Goal: Complete application form

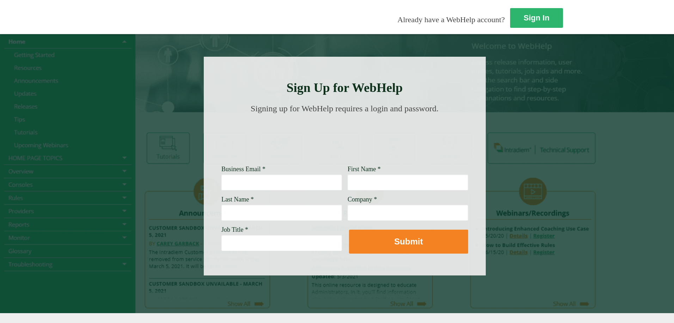
click at [221, 184] on input "Business Email *" at bounding box center [281, 182] width 121 height 16
type input "[PERSON_NAME][EMAIL_ADDRESS][DOMAIN_NAME]"
click at [348, 185] on input "First Name *" at bounding box center [408, 182] width 121 height 16
type input "[PERSON_NAME]"
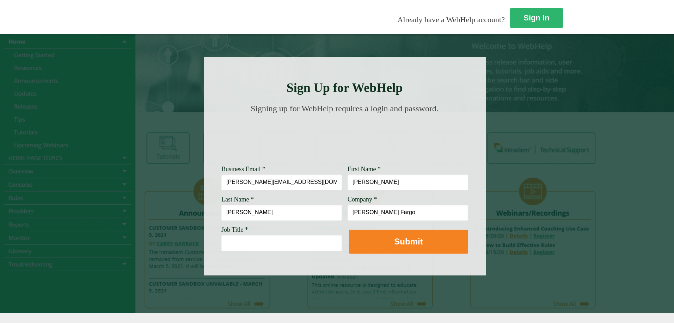
type input "[PERSON_NAME] Fargo"
click at [221, 241] on input "Job Title *" at bounding box center [281, 243] width 121 height 16
click at [221, 243] on input "Job Title *" at bounding box center [281, 243] width 121 height 16
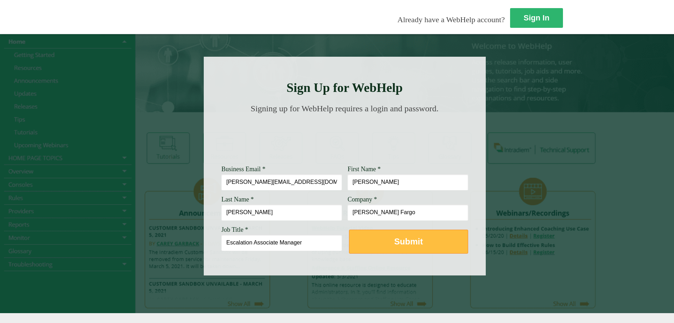
type input "Escalation Associate Manager"
click at [394, 242] on strong "Submit" at bounding box center [408, 242] width 29 height 10
